Goal: Task Accomplishment & Management: Manage account settings

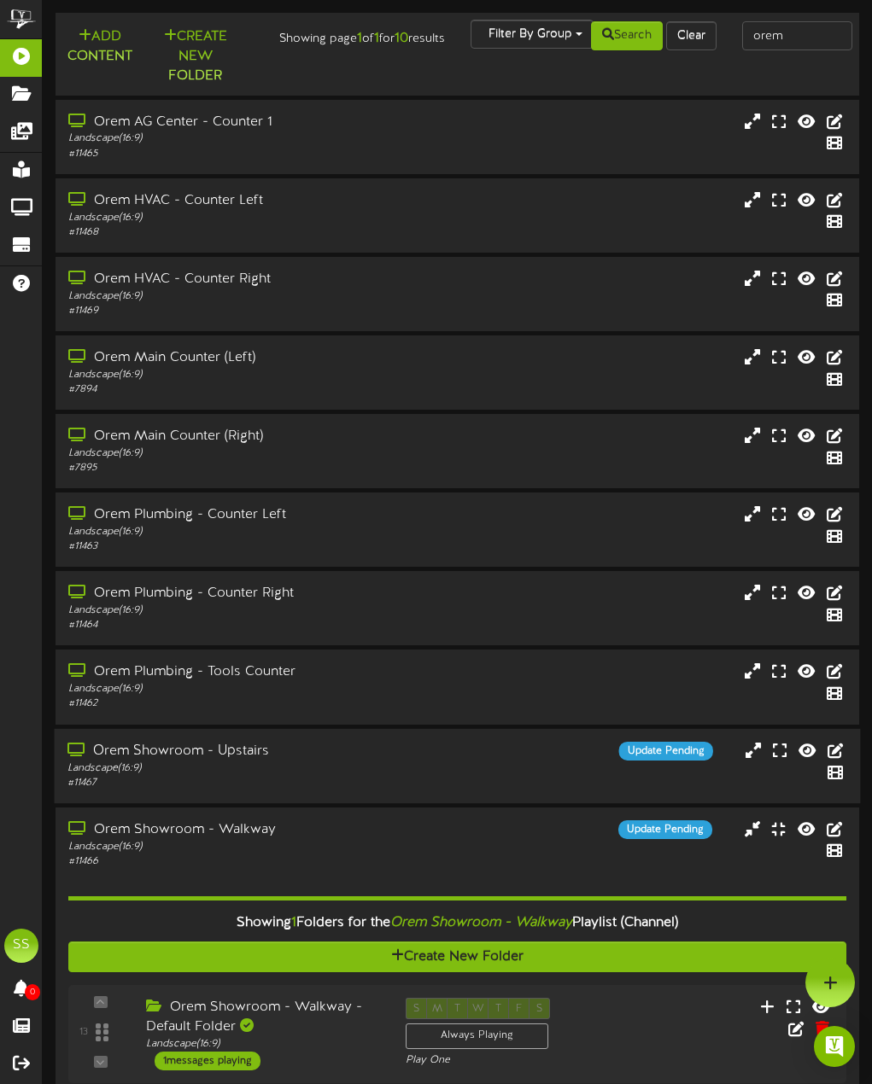
scroll to position [89, 0]
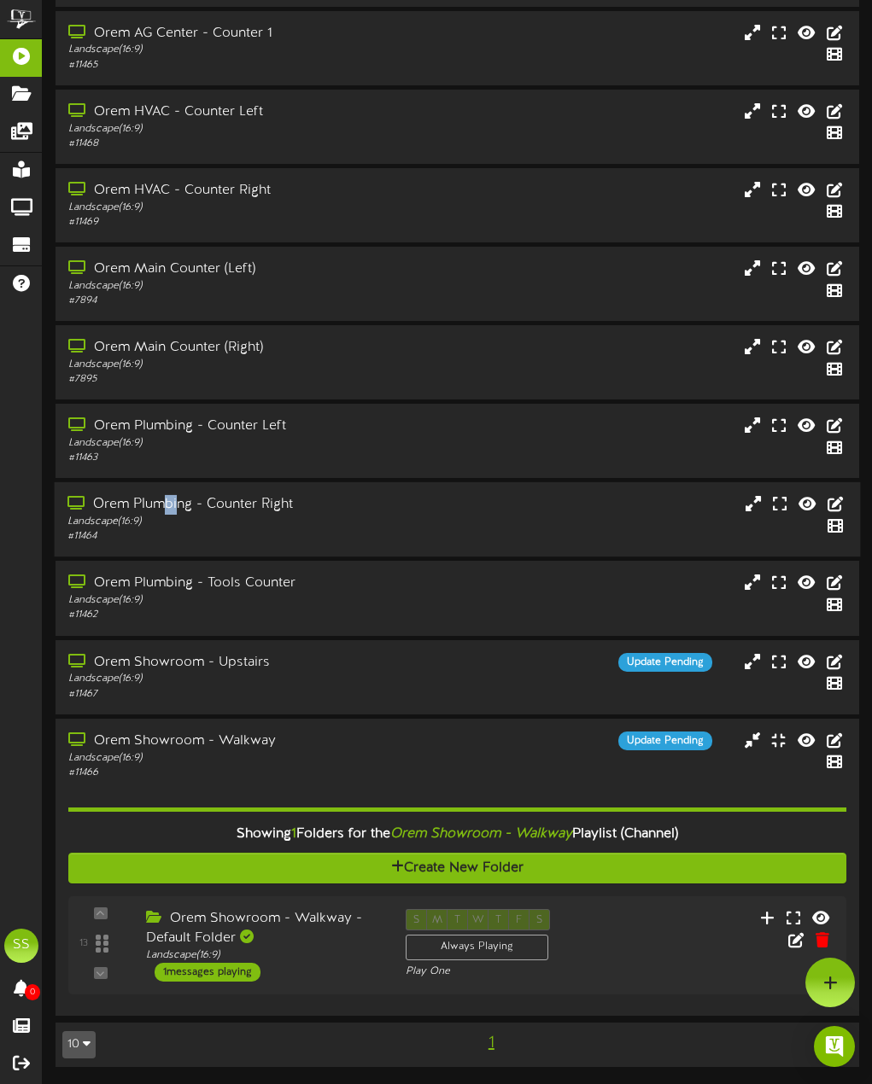
drag, startPoint x: 169, startPoint y: 492, endPoint x: 335, endPoint y: 502, distance: 166.0
click at [190, 492] on div "Orem Plumbing - Counter Right Landscape ( 16:9 ) # 11464" at bounding box center [458, 519] width 806 height 74
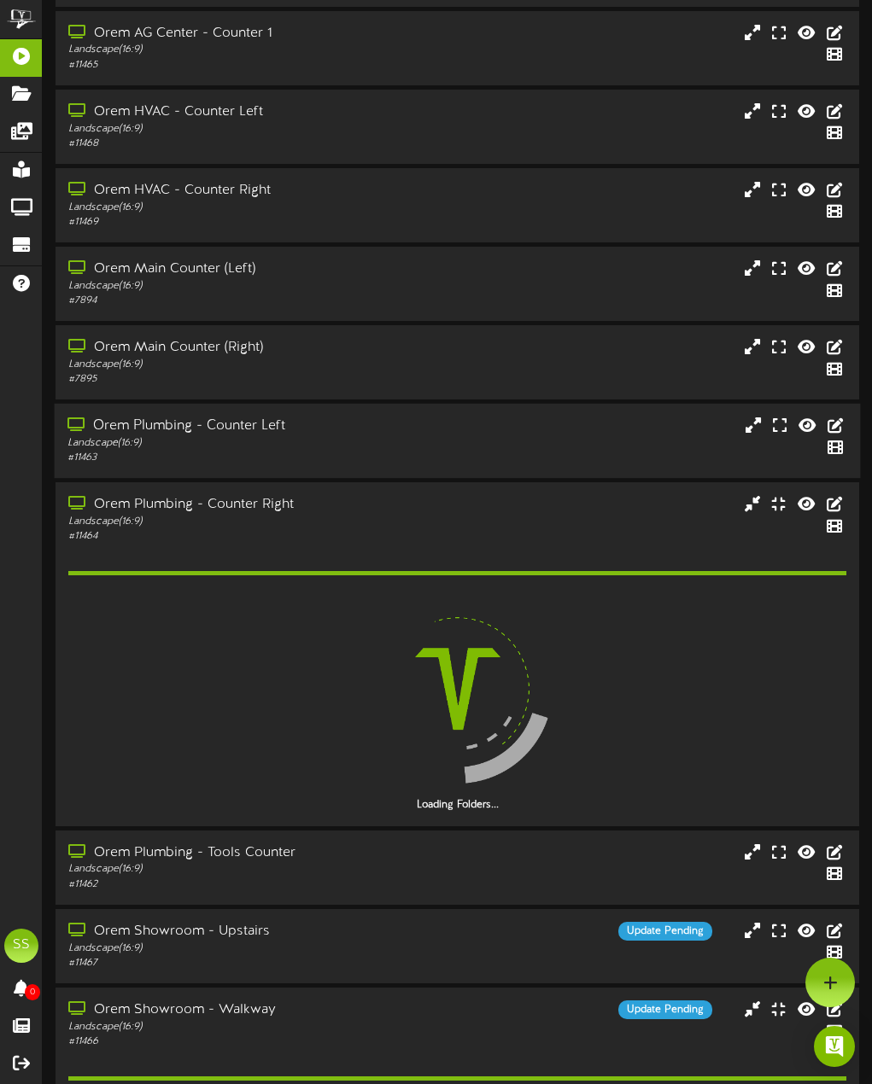
drag, startPoint x: 444, startPoint y: 525, endPoint x: 482, endPoint y: 406, distance: 124.5
click at [444, 524] on div "Orem Plumbing - Counter Right Landscape ( 16:9 ) # 11464" at bounding box center [456, 519] width 803 height 49
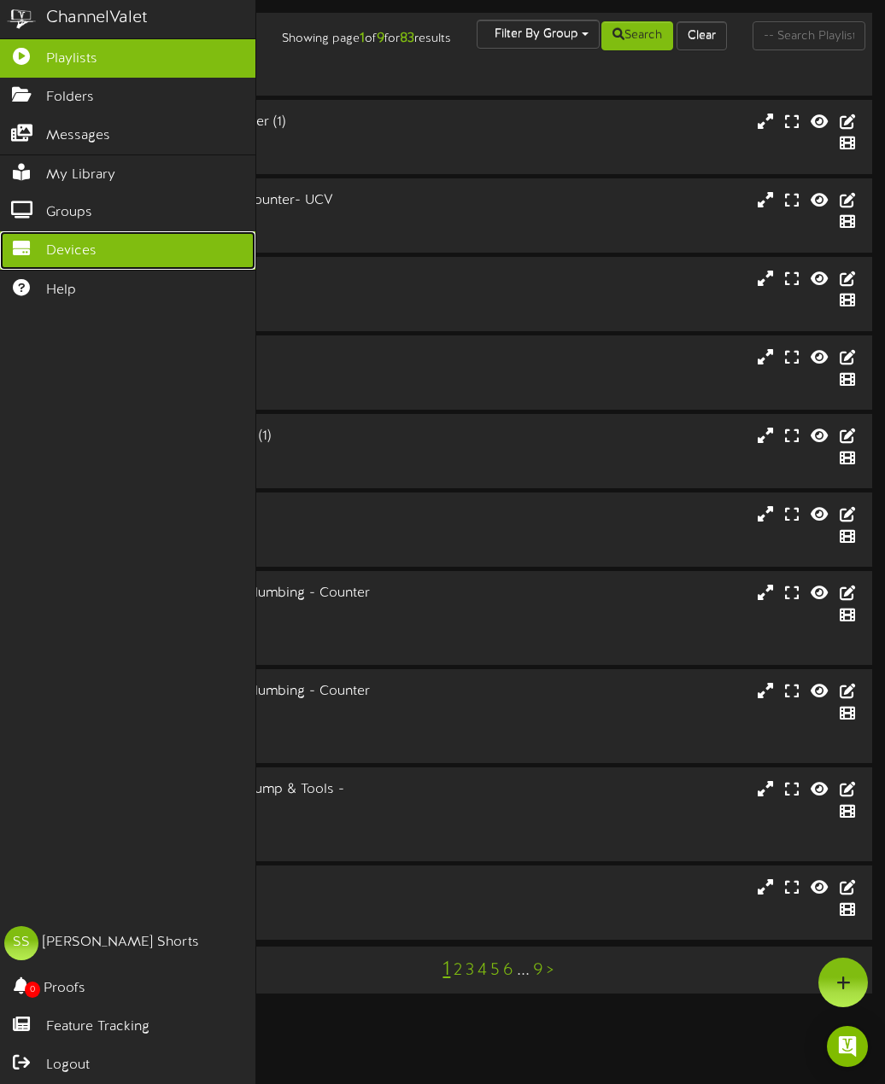
click at [47, 242] on span "Devices" at bounding box center [71, 252] width 50 height 20
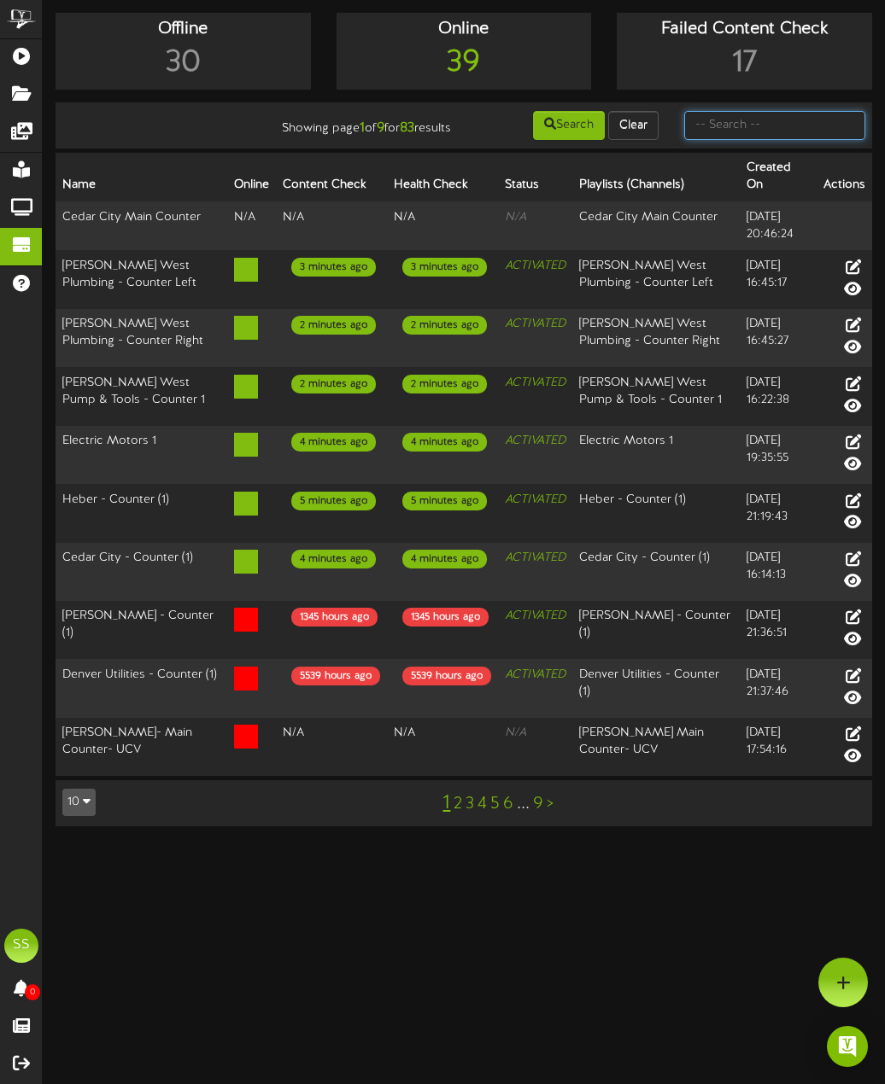
click at [745, 131] on input "text" at bounding box center [775, 125] width 182 height 29
type input "orem"
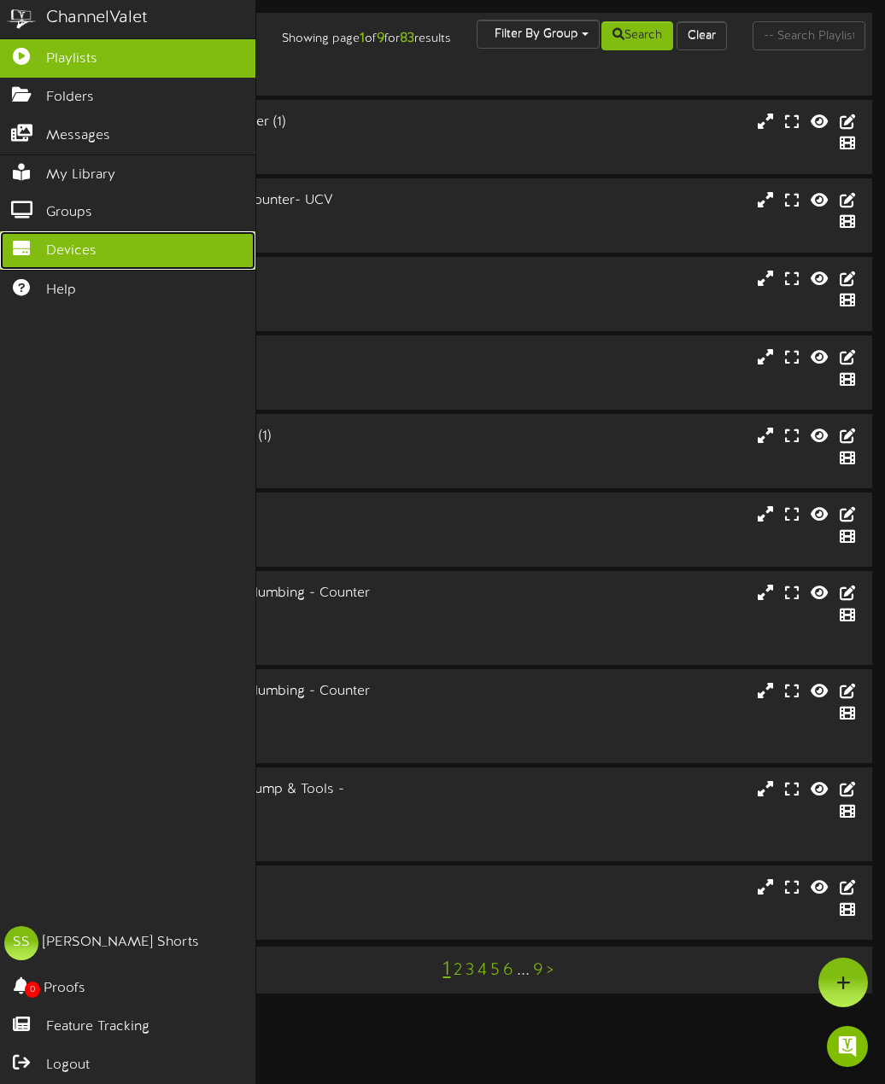
click at [22, 234] on link "Devices" at bounding box center [127, 250] width 255 height 38
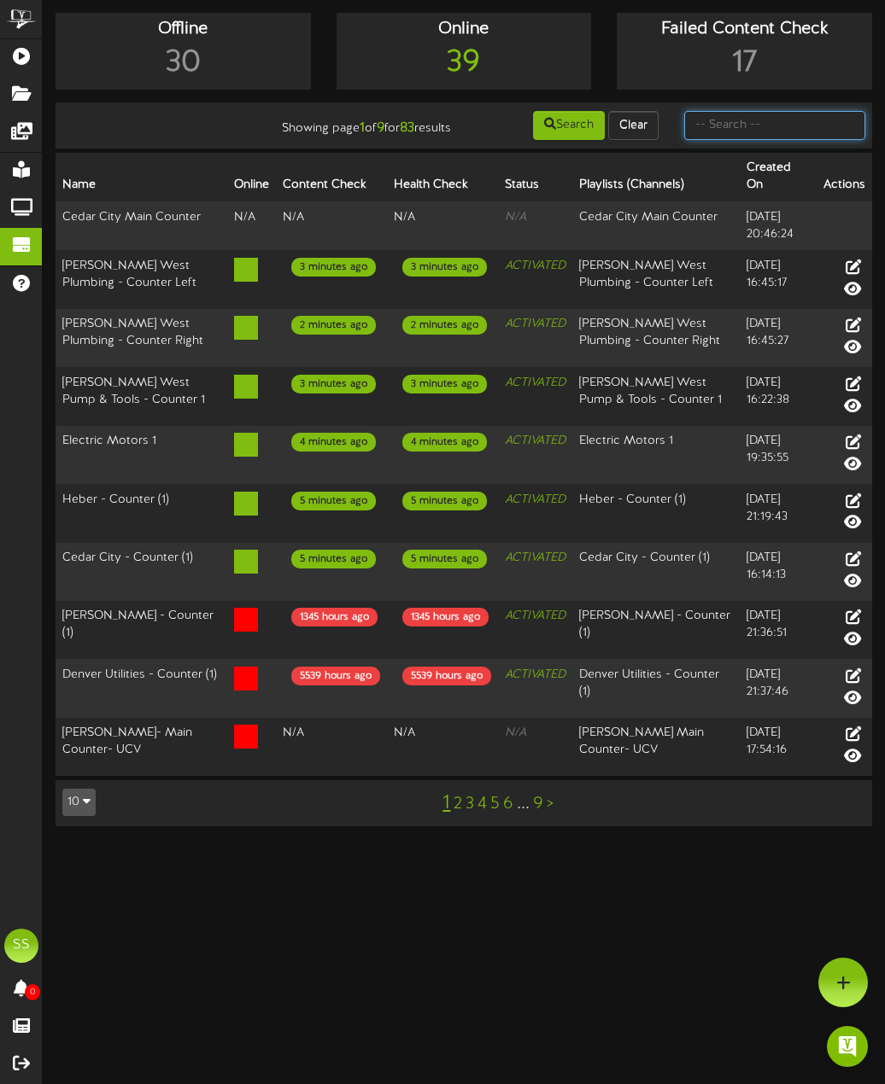
click at [760, 130] on input "text" at bounding box center [775, 125] width 182 height 29
type input "orem"
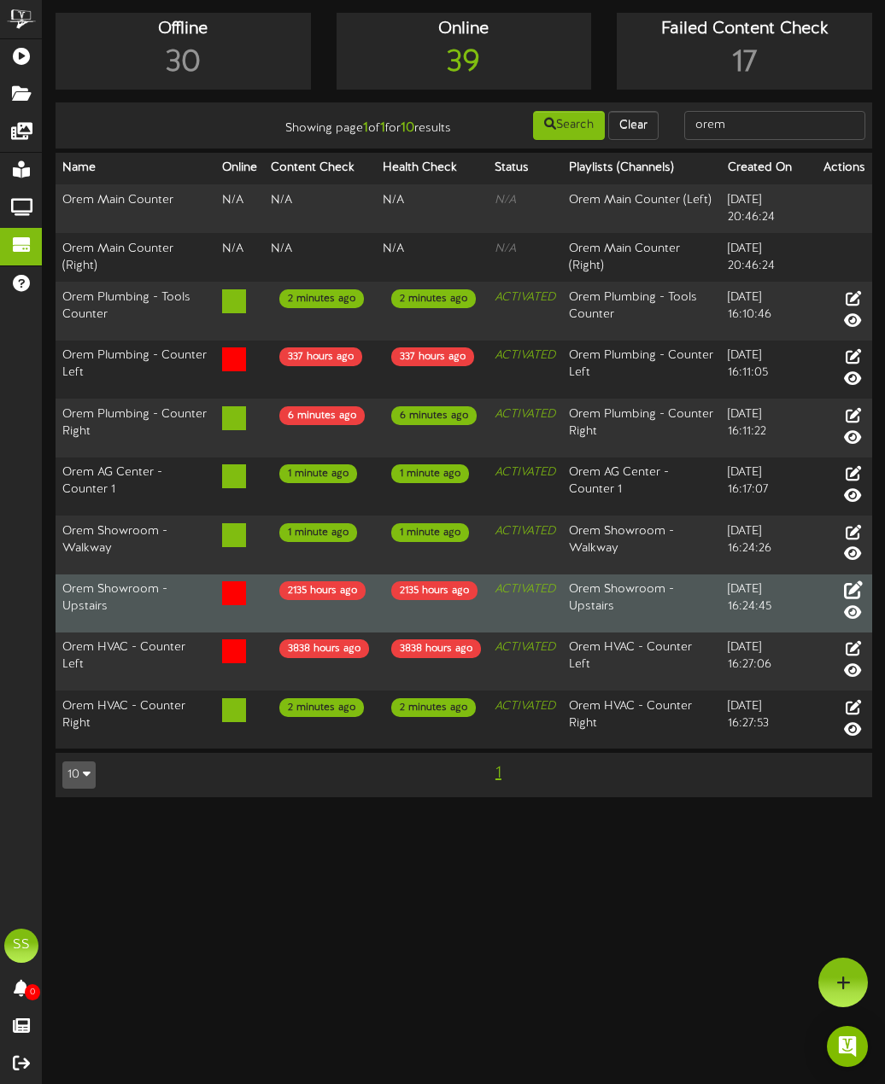
click at [856, 599] on icon at bounding box center [853, 590] width 19 height 19
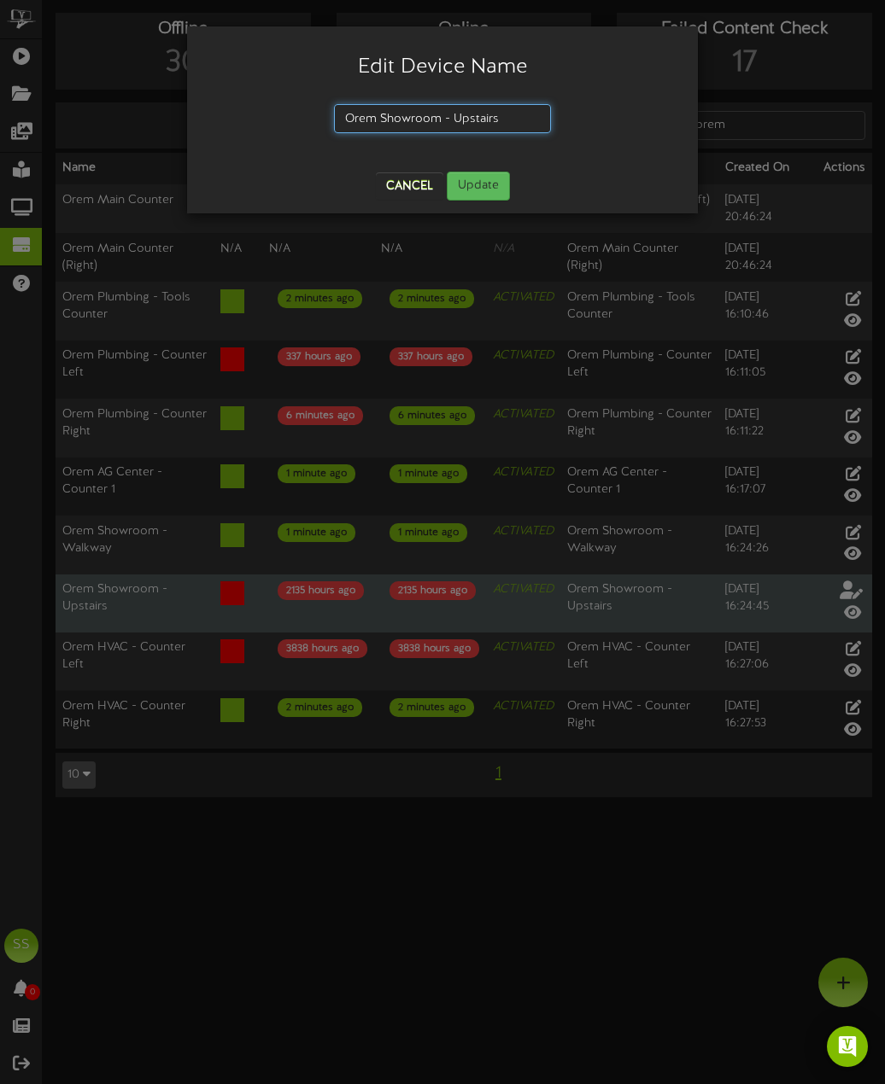
drag, startPoint x: 514, startPoint y: 115, endPoint x: 453, endPoint y: 117, distance: 60.6
click at [453, 117] on input "Orem Showroom - Upstairs" at bounding box center [442, 118] width 217 height 29
type input "Orem Showroom - Kitchen"
click at [470, 178] on button "Update" at bounding box center [478, 186] width 63 height 29
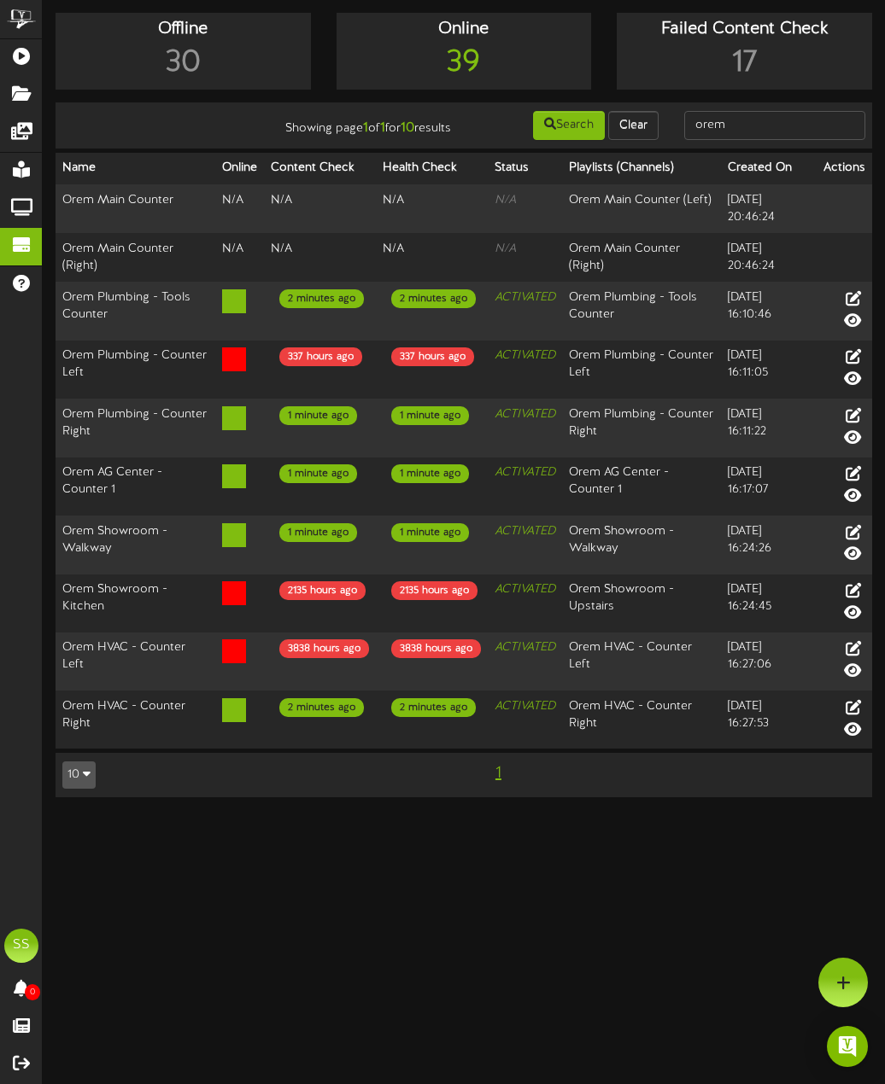
click at [378, 815] on div "Offline 30 Online 39 Failed Content Check 17 Showing page 1 of 1 for 10 results…" at bounding box center [464, 414] width 842 height 802
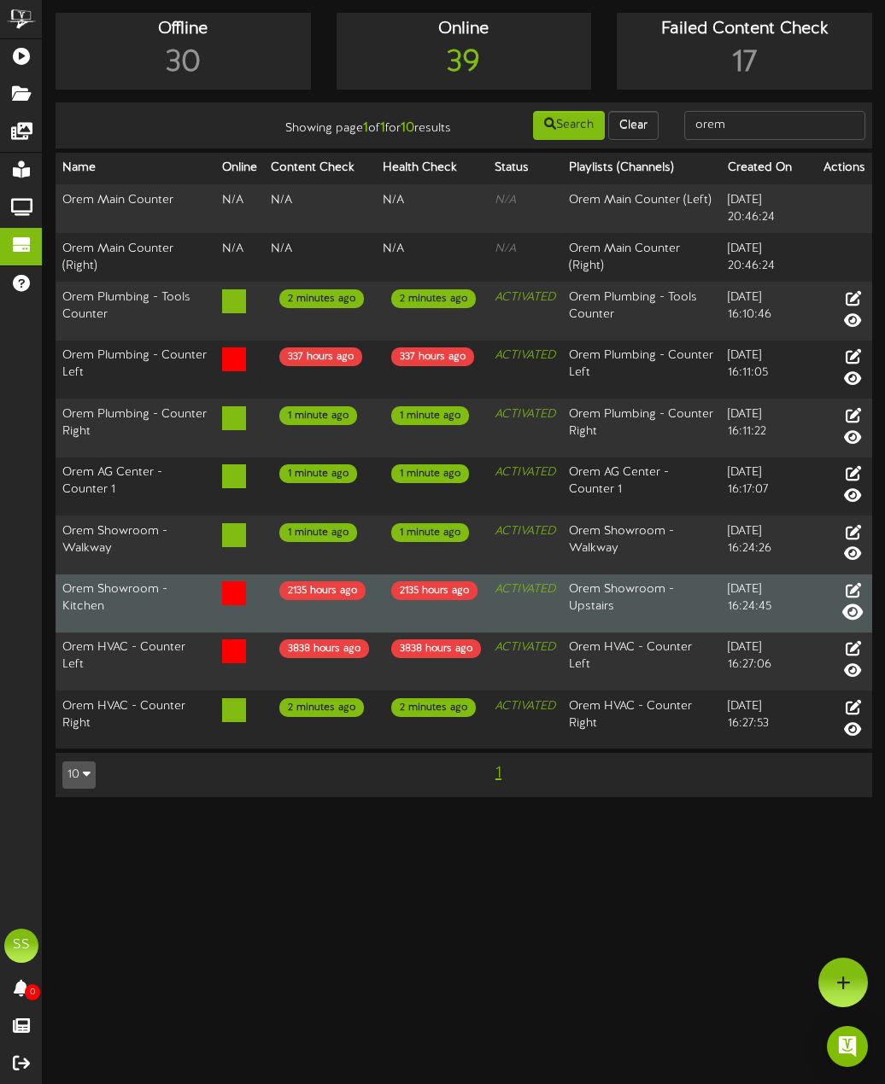
click at [856, 621] on icon at bounding box center [852, 611] width 20 height 19
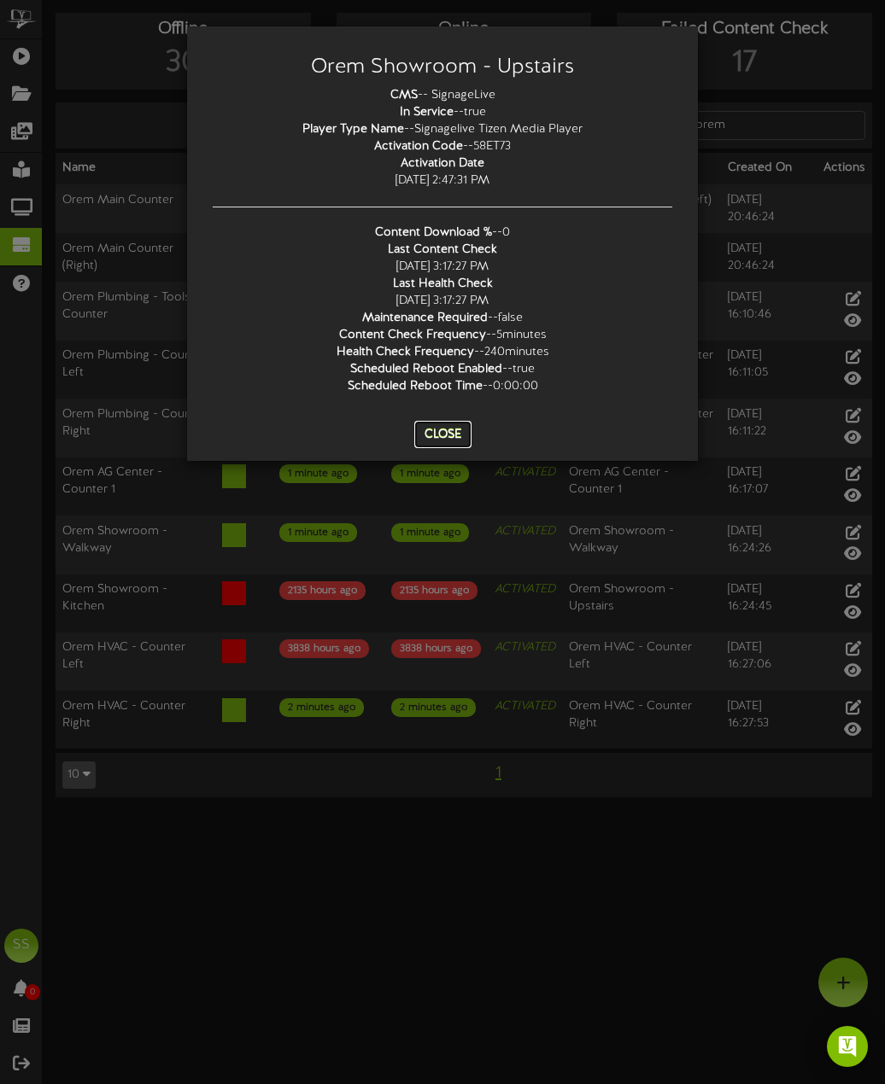
click at [451, 427] on button "Close" at bounding box center [442, 434] width 57 height 27
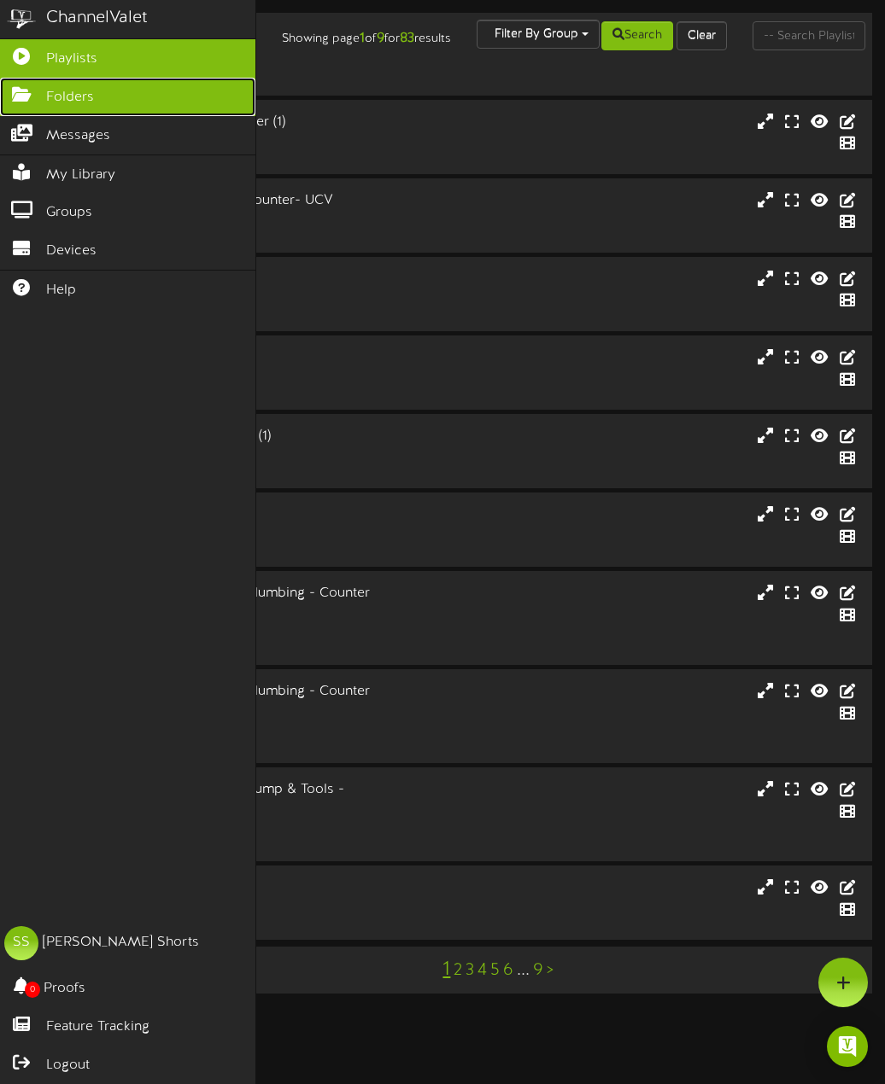
click at [108, 95] on link "Folders" at bounding box center [127, 97] width 255 height 38
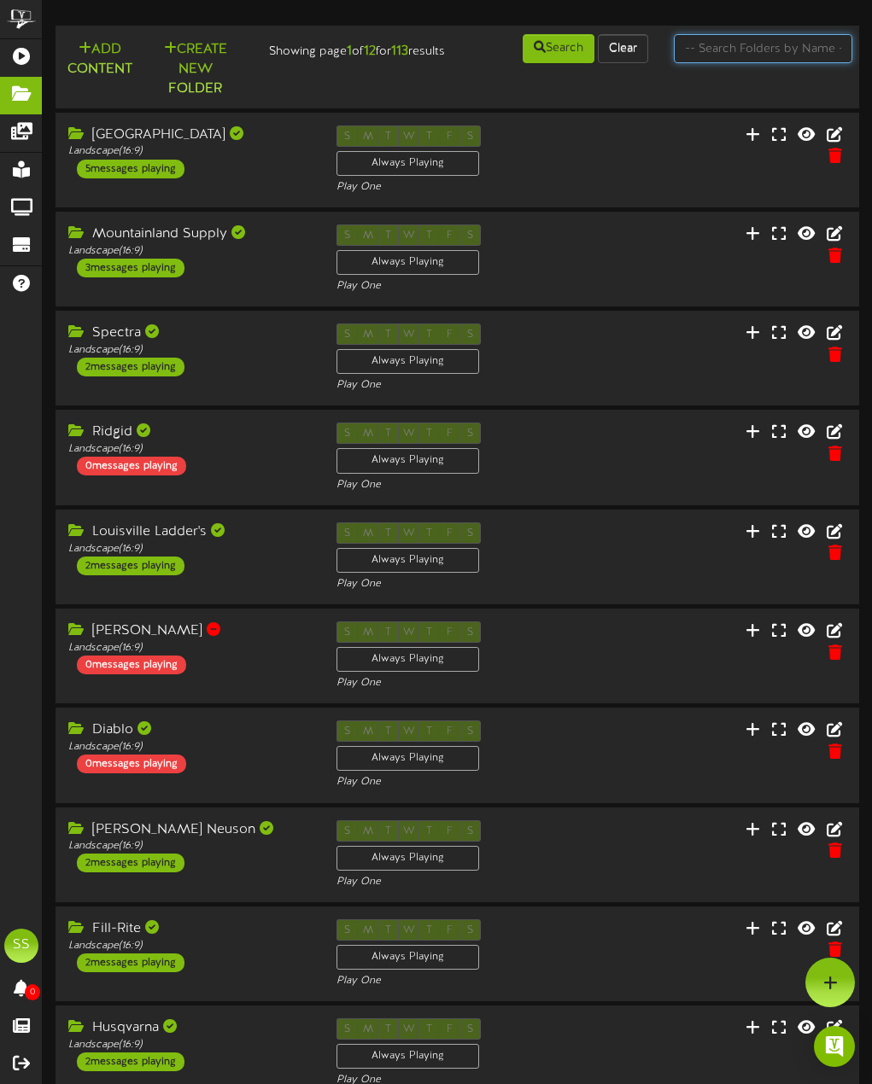
click at [730, 54] on input "text" at bounding box center [763, 48] width 178 height 29
type input "orem"
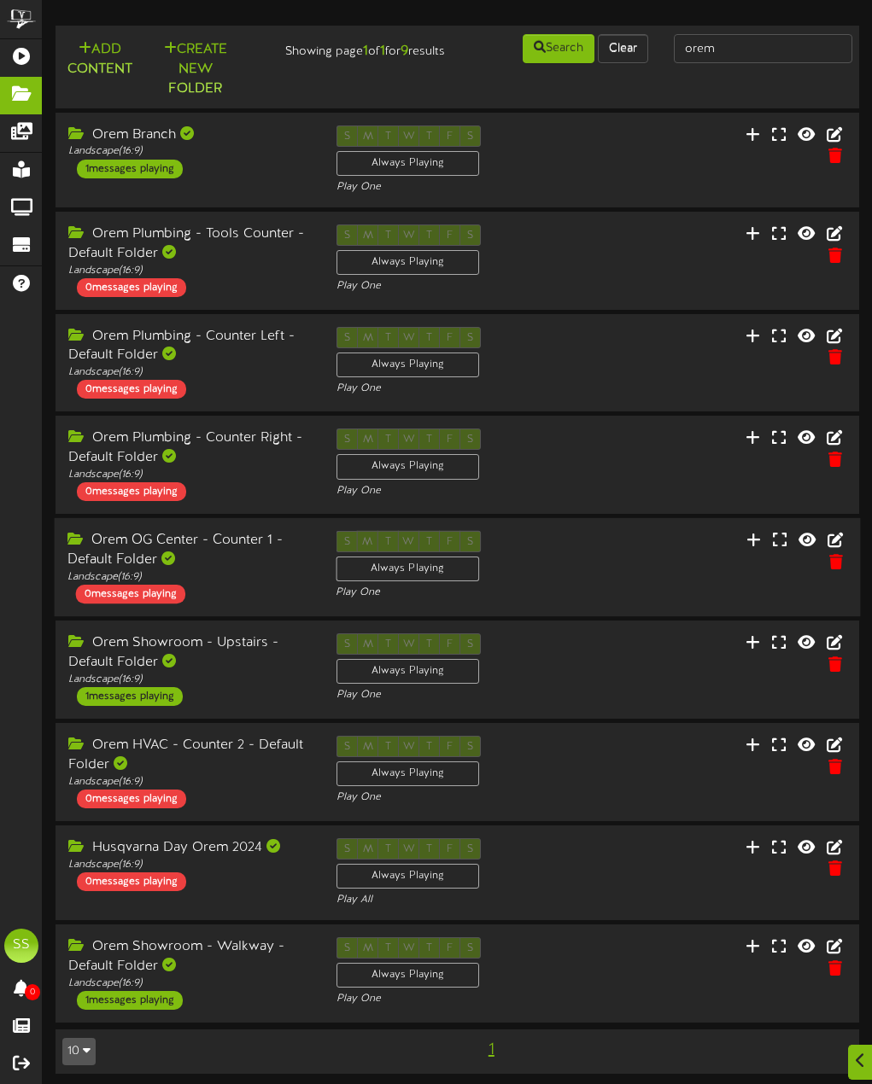
scroll to position [7, 0]
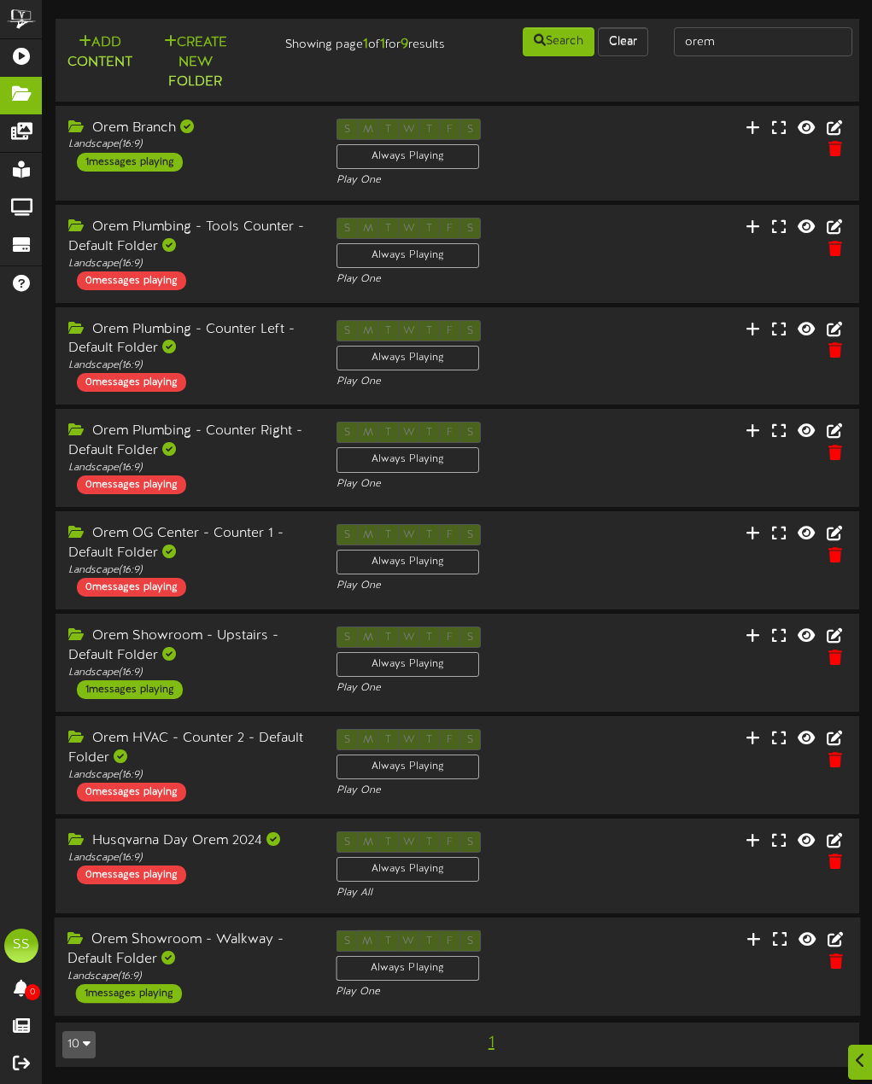
click at [235, 964] on div "Orem Showroom - Walkway - Default Folder" at bounding box center [188, 950] width 243 height 39
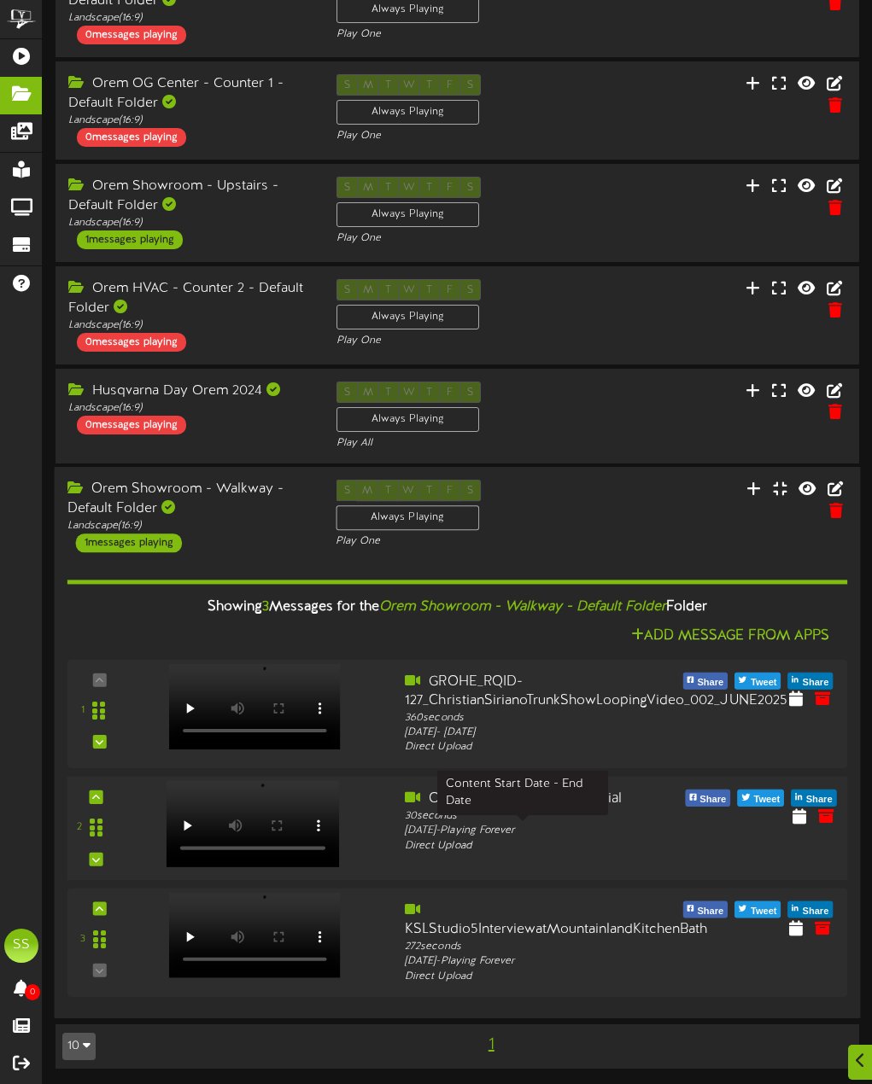
scroll to position [459, 0]
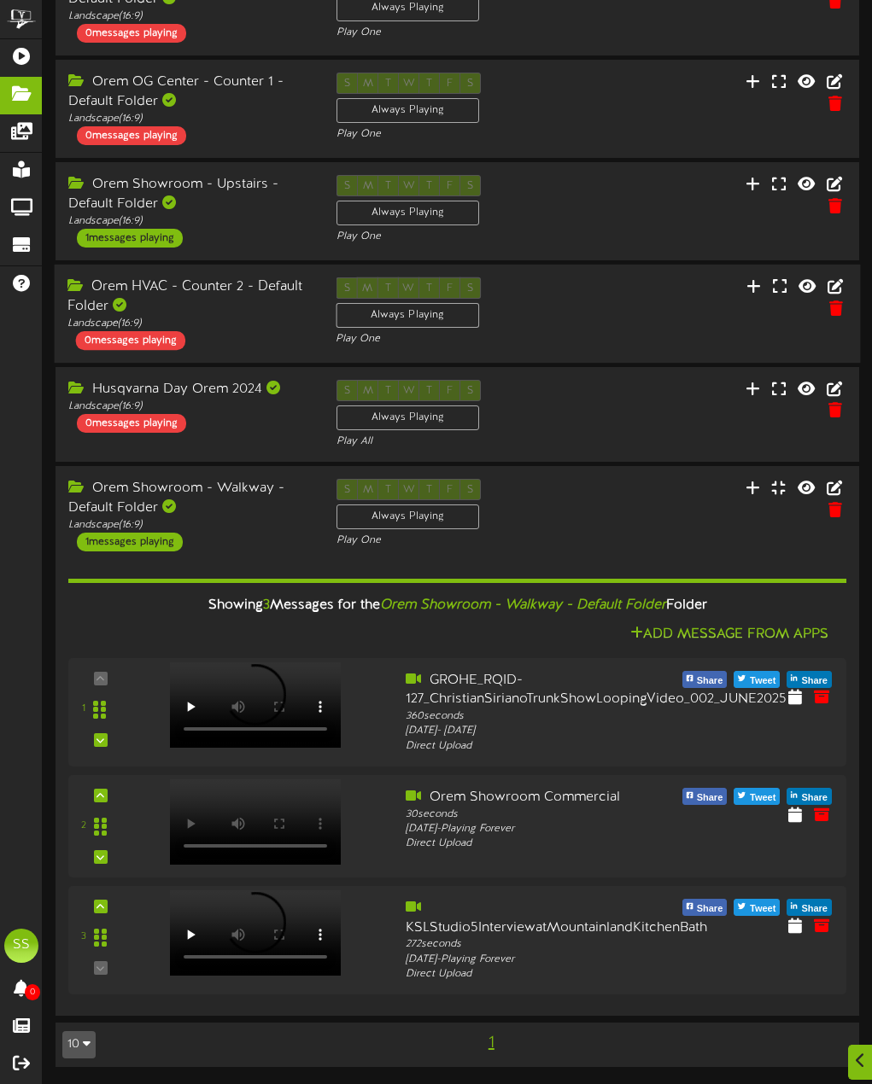
click at [261, 495] on div "Orem Showroom - Walkway - Default Folder" at bounding box center [189, 498] width 242 height 39
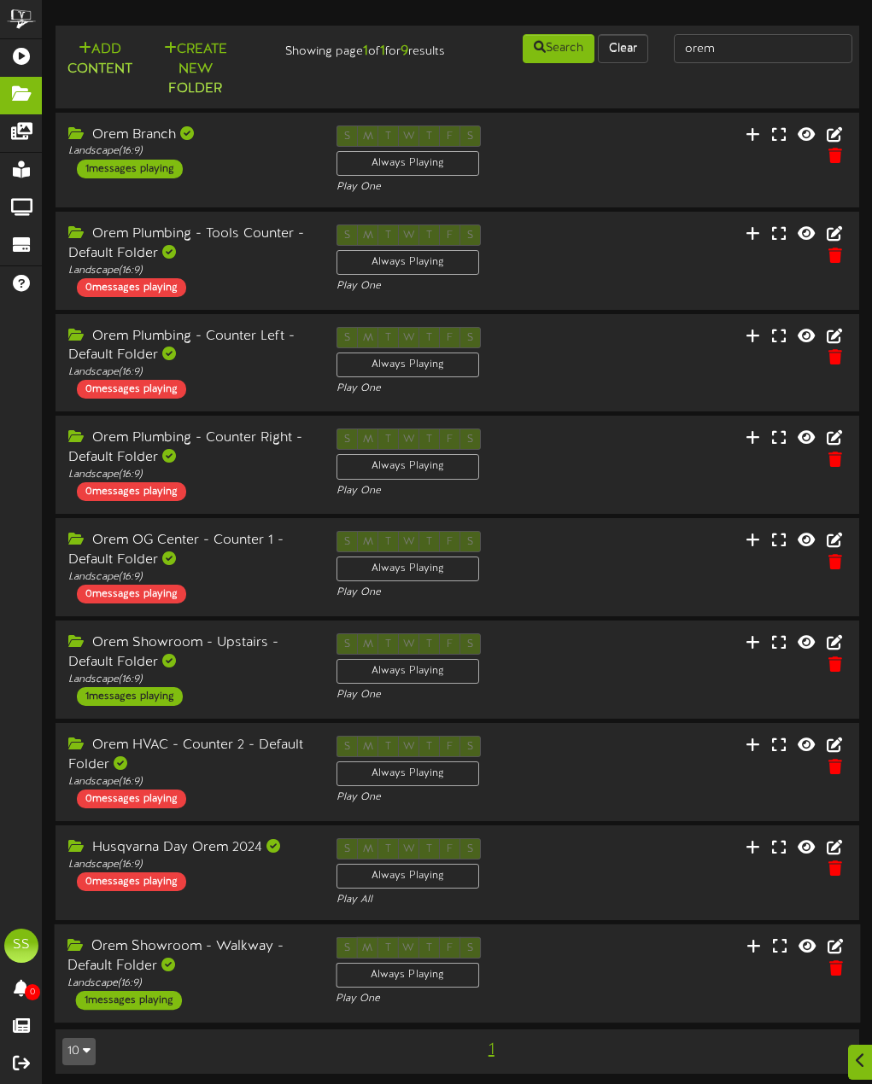
scroll to position [7, 0]
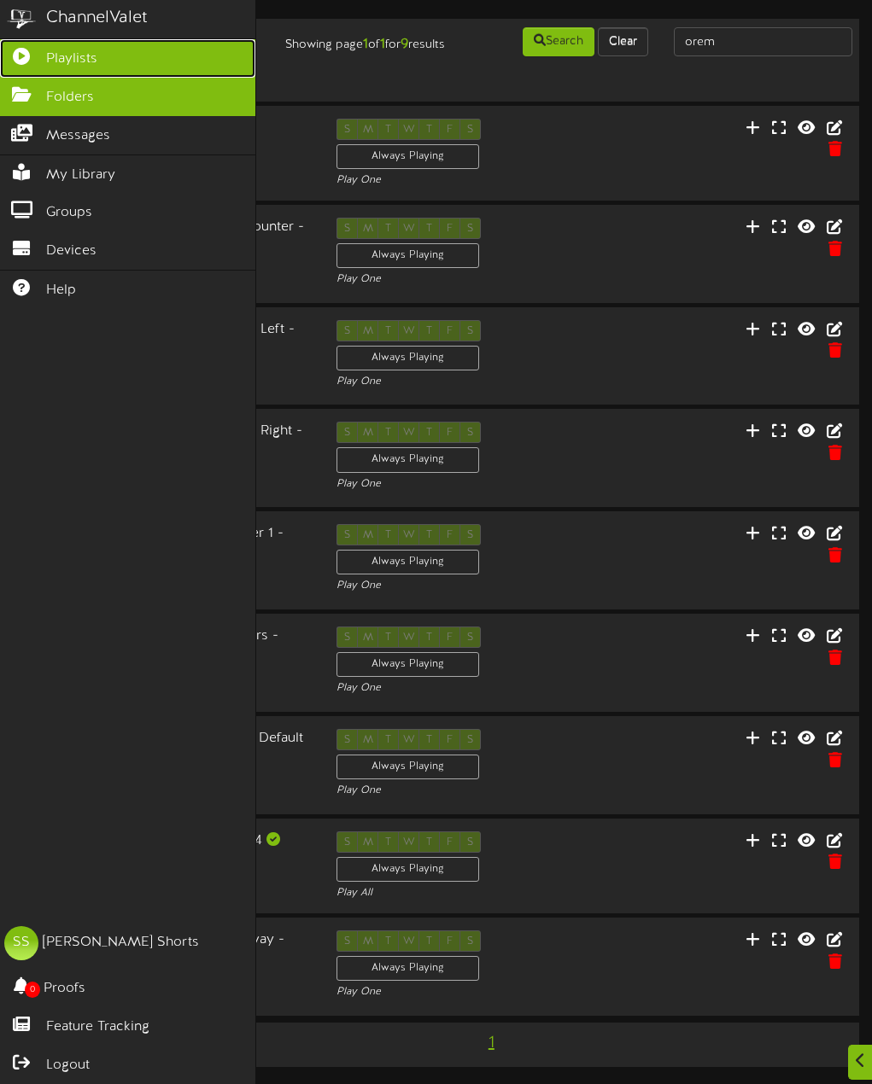
click at [18, 53] on icon at bounding box center [21, 54] width 43 height 13
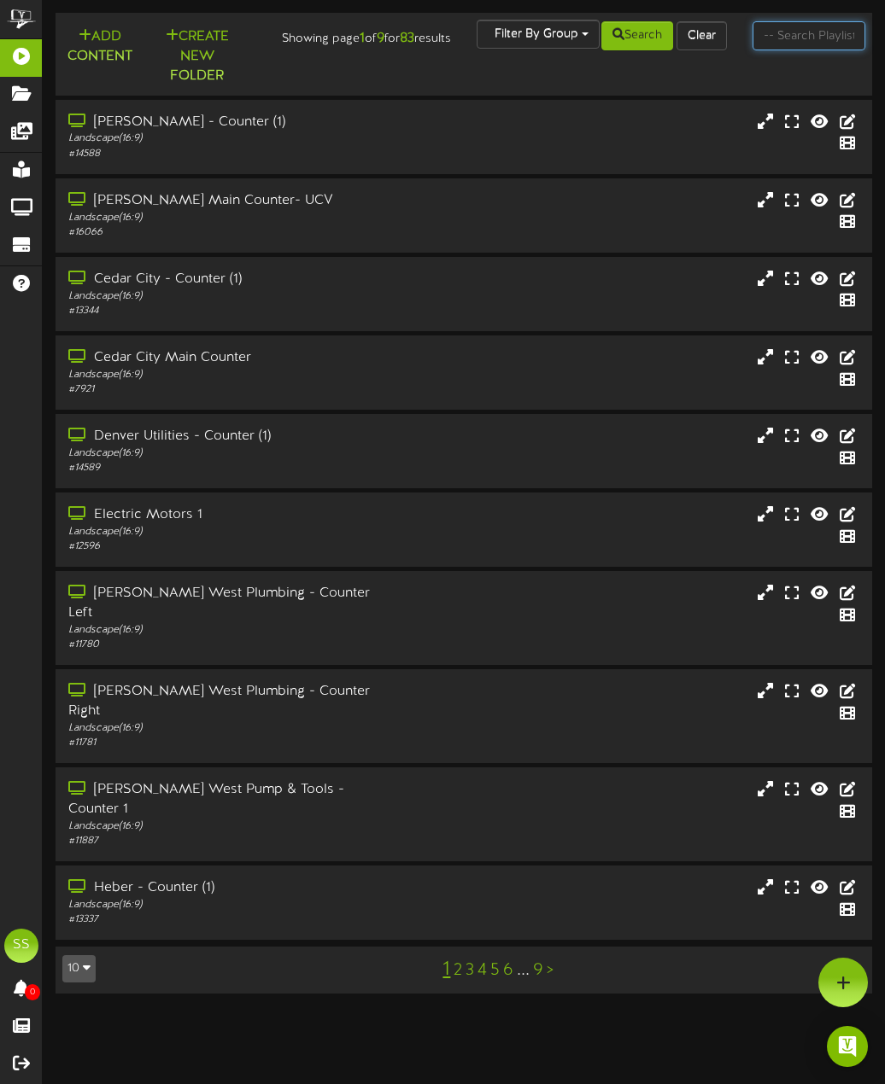
click at [783, 38] on input "text" at bounding box center [808, 35] width 113 height 29
type input "orem"
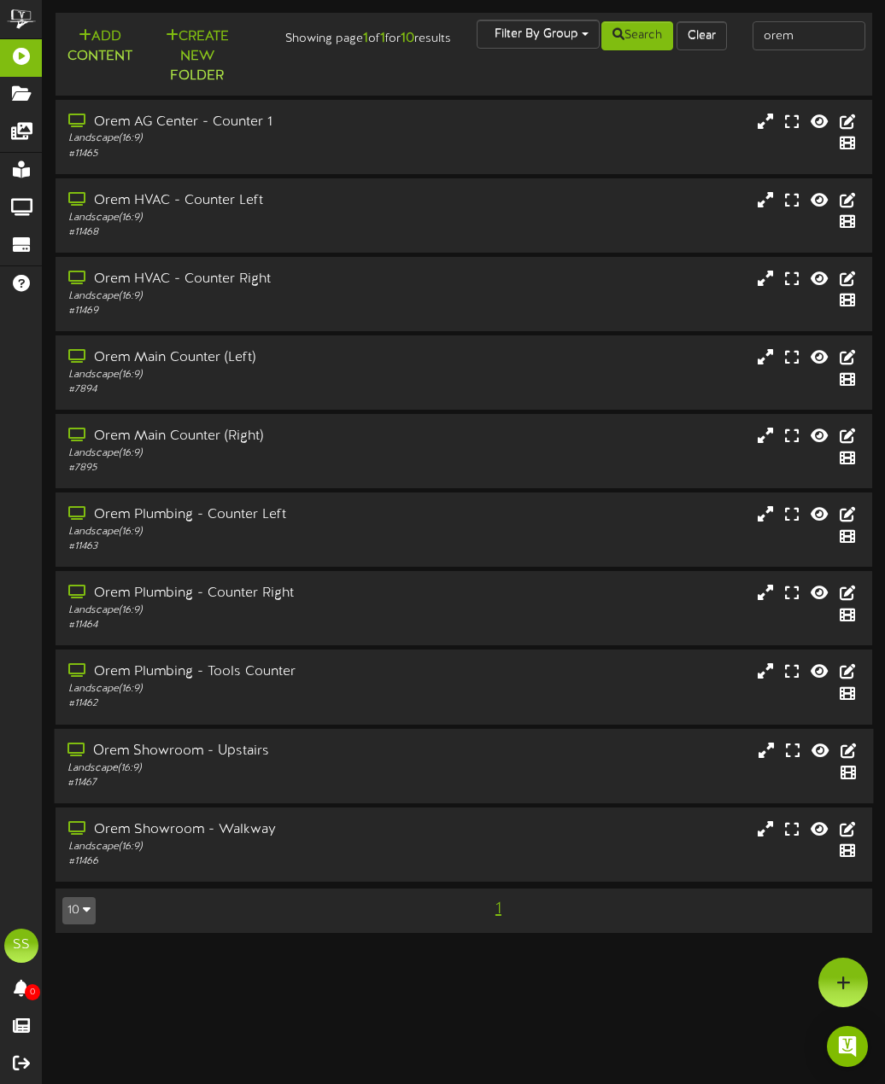
click at [385, 758] on div "Orem Showroom - Upstairs Landscape ( 16:9 ) # 11467" at bounding box center [226, 765] width 342 height 49
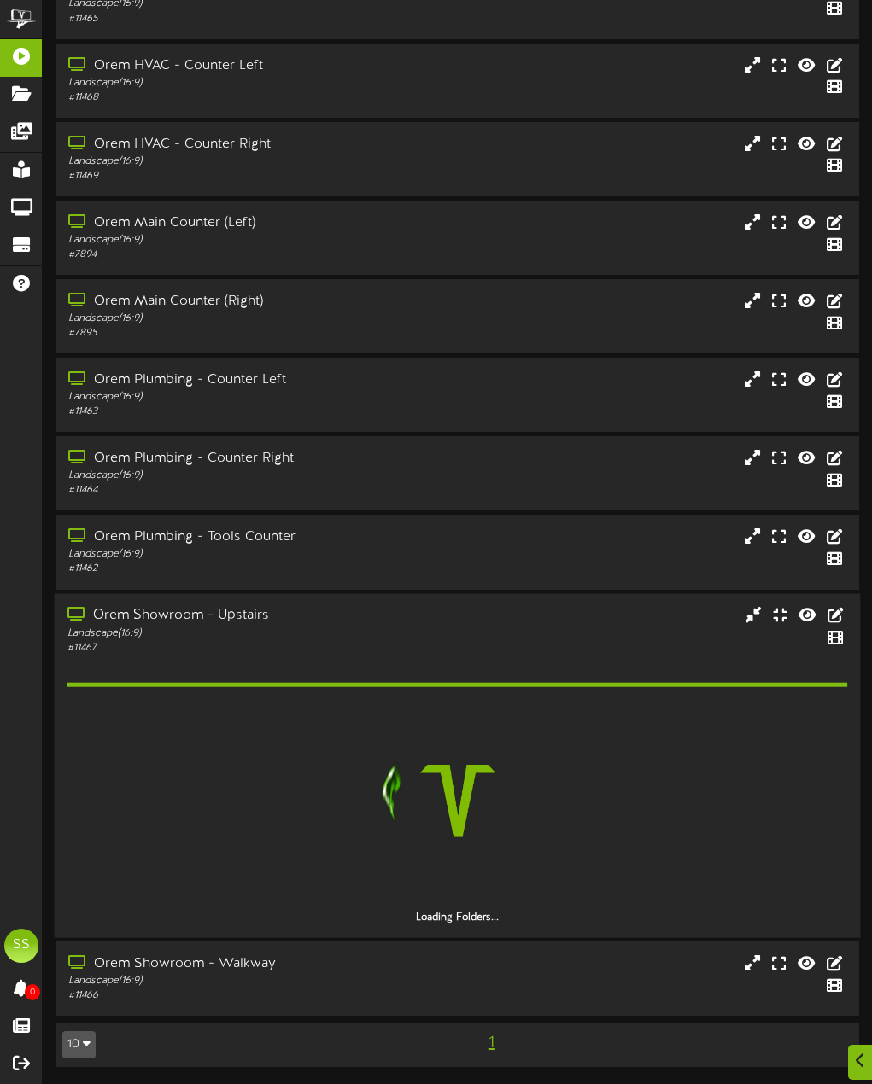
scroll to position [89, 0]
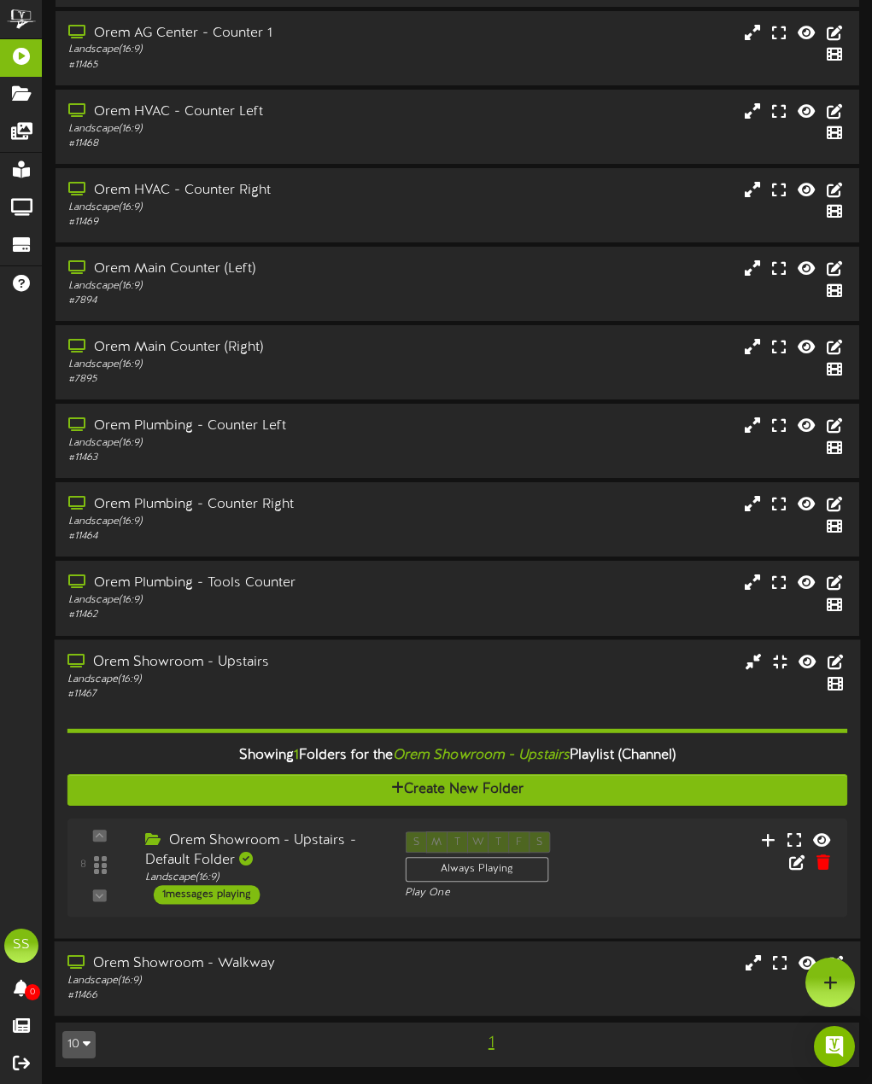
click at [349, 971] on div "Orem Showroom - Walkway" at bounding box center [222, 965] width 310 height 20
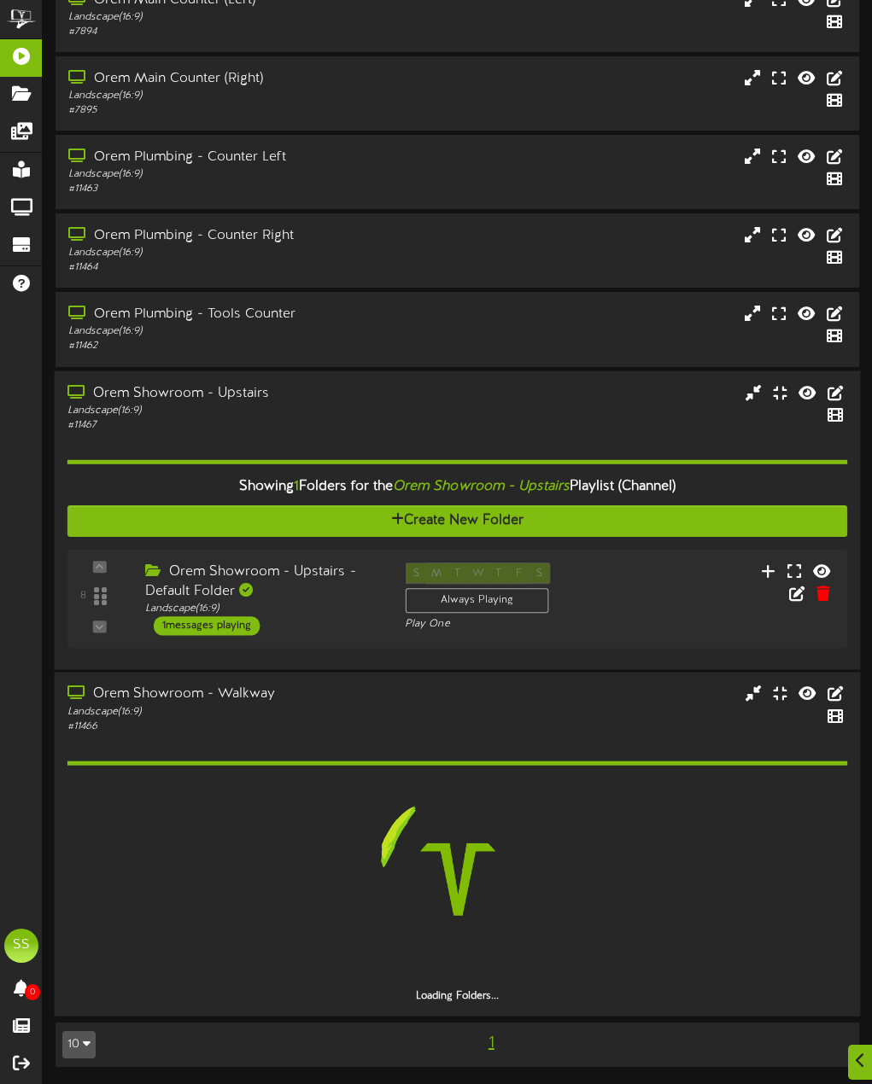
scroll to position [313, 0]
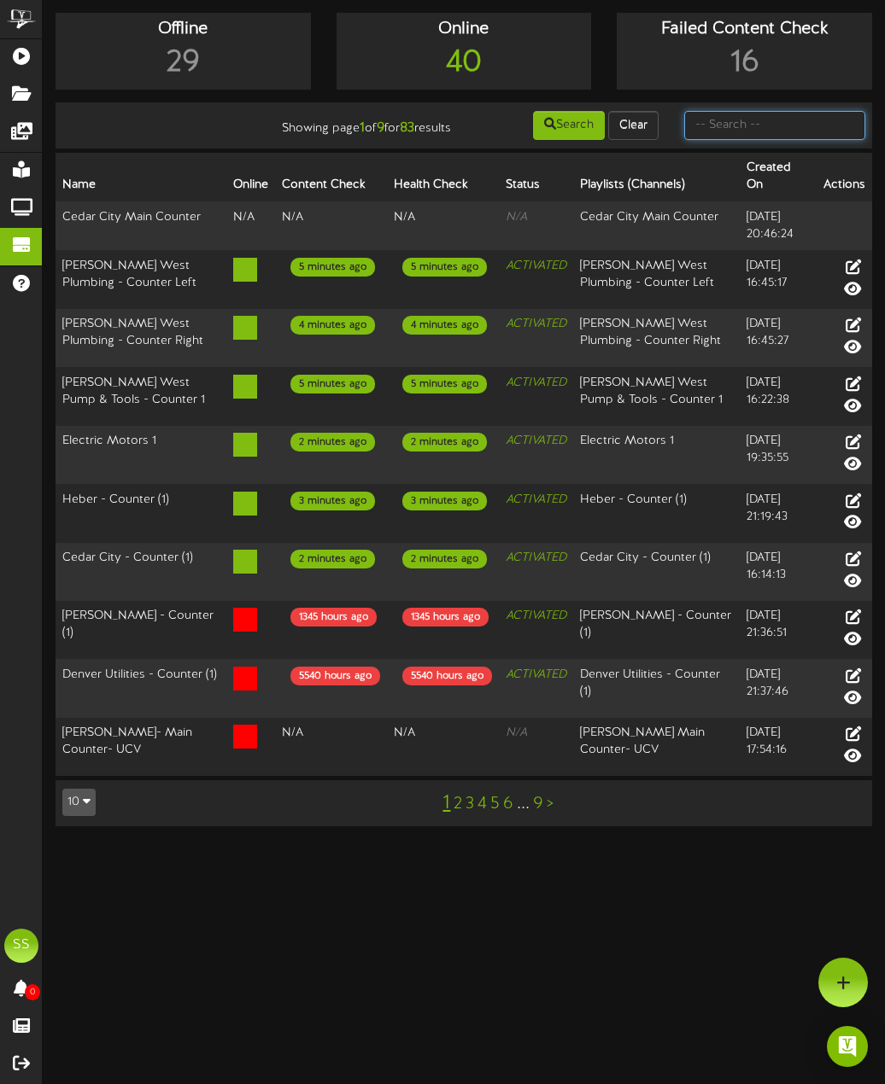
click at [761, 125] on input "text" at bounding box center [775, 125] width 182 height 29
type input "orem"
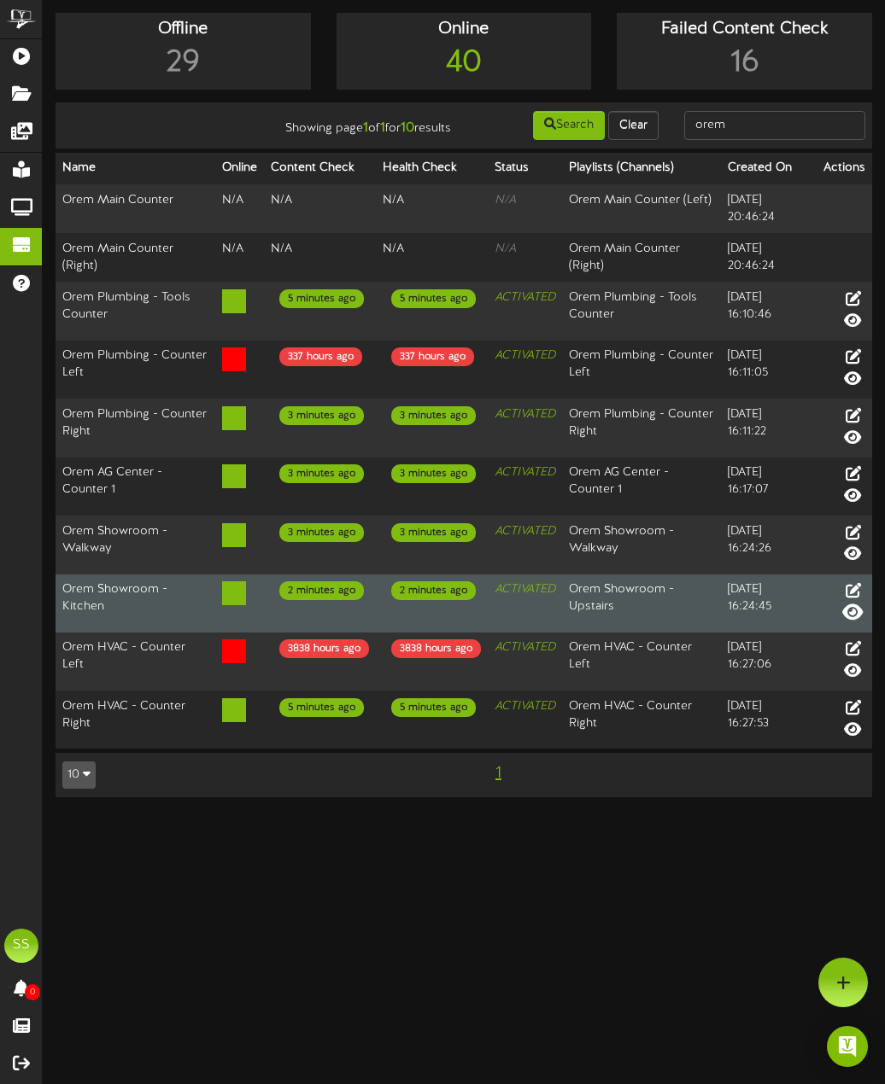
click at [851, 621] on icon at bounding box center [852, 611] width 20 height 19
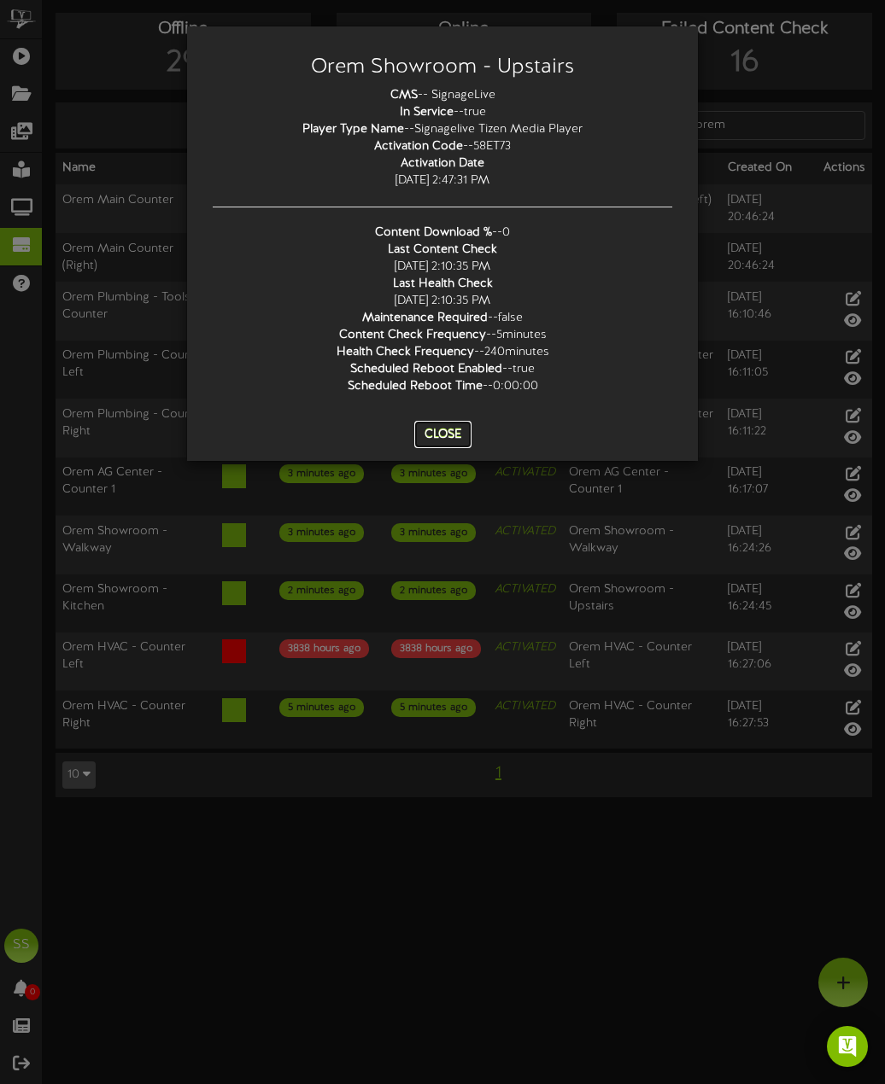
click at [456, 429] on button "Close" at bounding box center [442, 434] width 57 height 27
